Goal: Check status: Check status

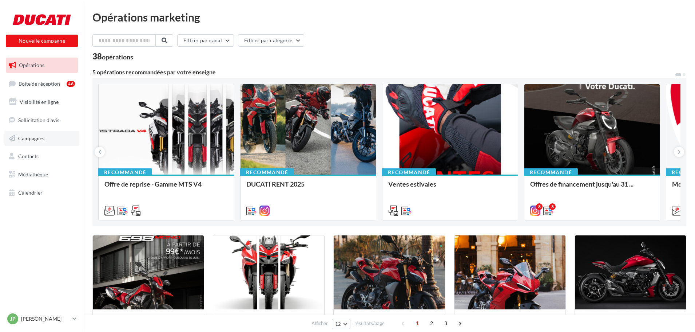
click at [40, 141] on link "Campagnes" at bounding box center [41, 138] width 75 height 15
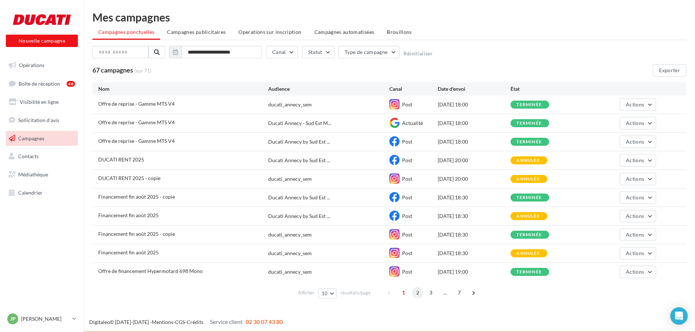
click at [420, 292] on span "2" at bounding box center [418, 292] width 12 height 12
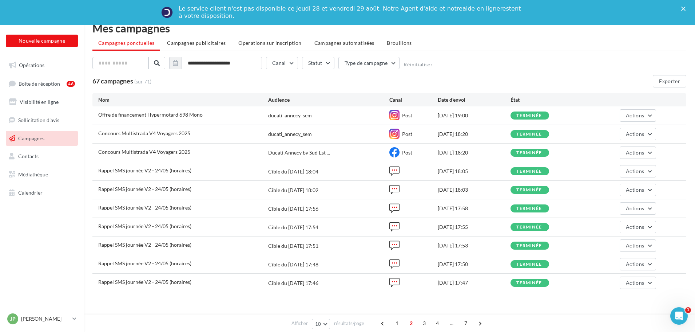
scroll to position [25, 0]
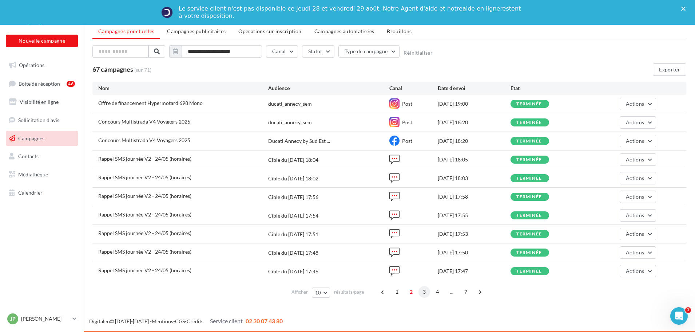
click at [424, 293] on span "3" at bounding box center [425, 292] width 12 height 12
click at [625, 268] on button "Actions" at bounding box center [638, 271] width 36 height 12
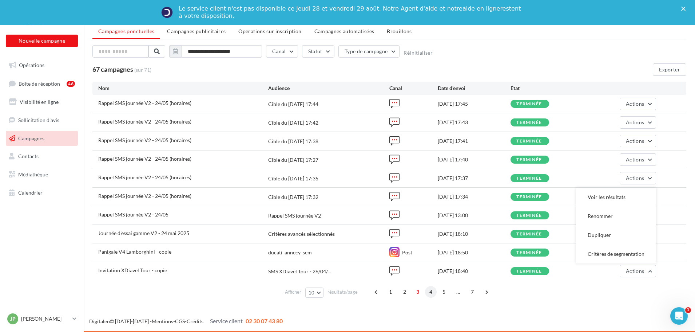
click at [429, 290] on span "4" at bounding box center [431, 292] width 12 height 12
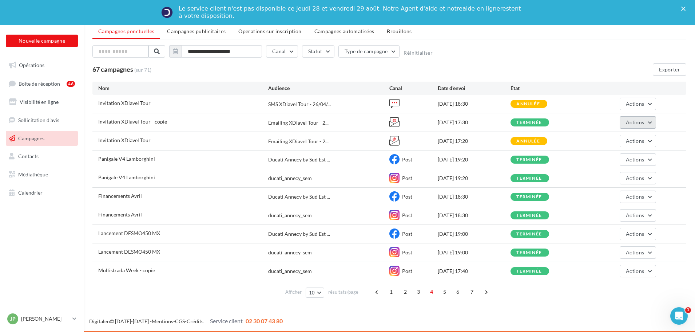
click at [628, 124] on span "Actions" at bounding box center [635, 122] width 18 height 6
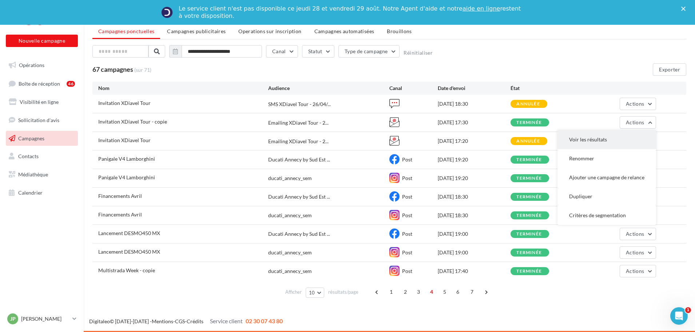
click at [609, 141] on button "Voir les résultats" at bounding box center [607, 139] width 99 height 19
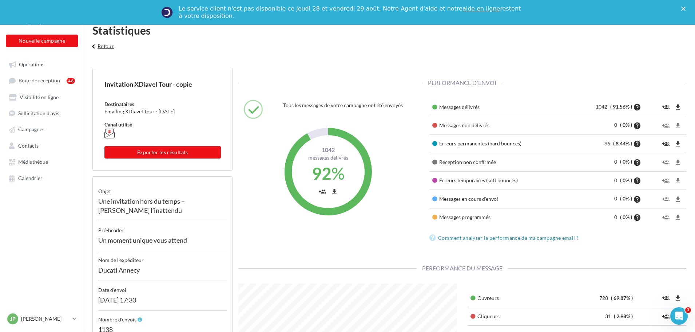
click at [114, 46] on button "keyboard_arrow_left Retour" at bounding box center [102, 48] width 30 height 15
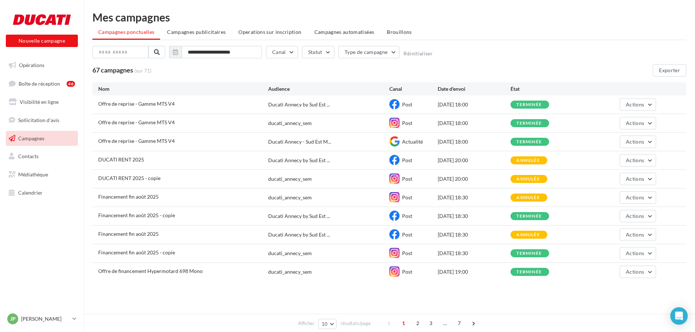
scroll to position [1, 0]
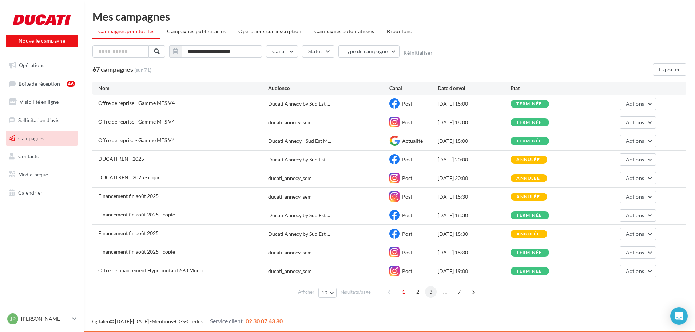
click at [431, 294] on span "3" at bounding box center [431, 292] width 12 height 12
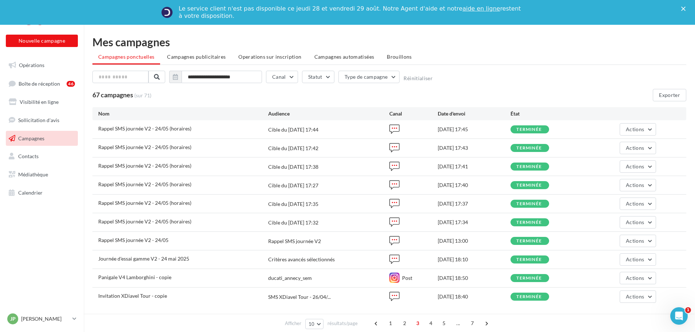
scroll to position [0, 0]
click at [636, 295] on span "Actions" at bounding box center [635, 296] width 18 height 6
click at [618, 221] on button "Voir les résultats" at bounding box center [616, 222] width 80 height 19
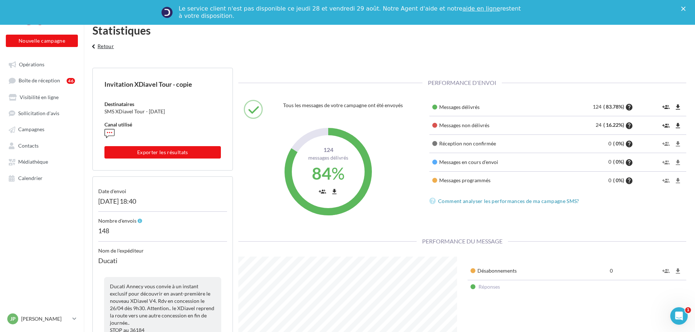
click at [107, 48] on button "keyboard_arrow_left Retour" at bounding box center [102, 48] width 30 height 15
